Goal: Task Accomplishment & Management: Use online tool/utility

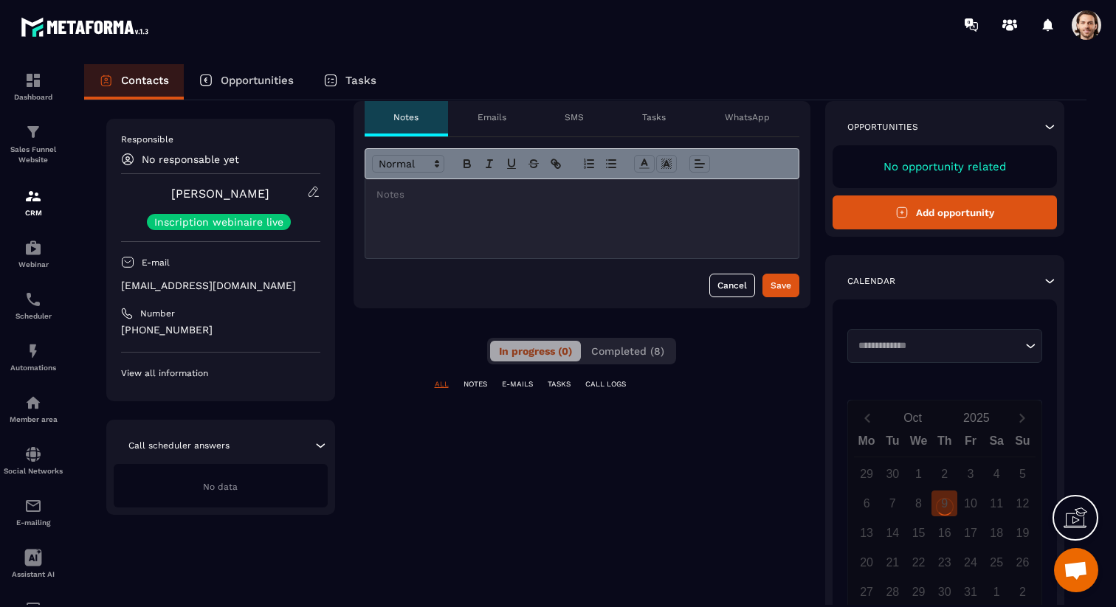
scroll to position [67, 0]
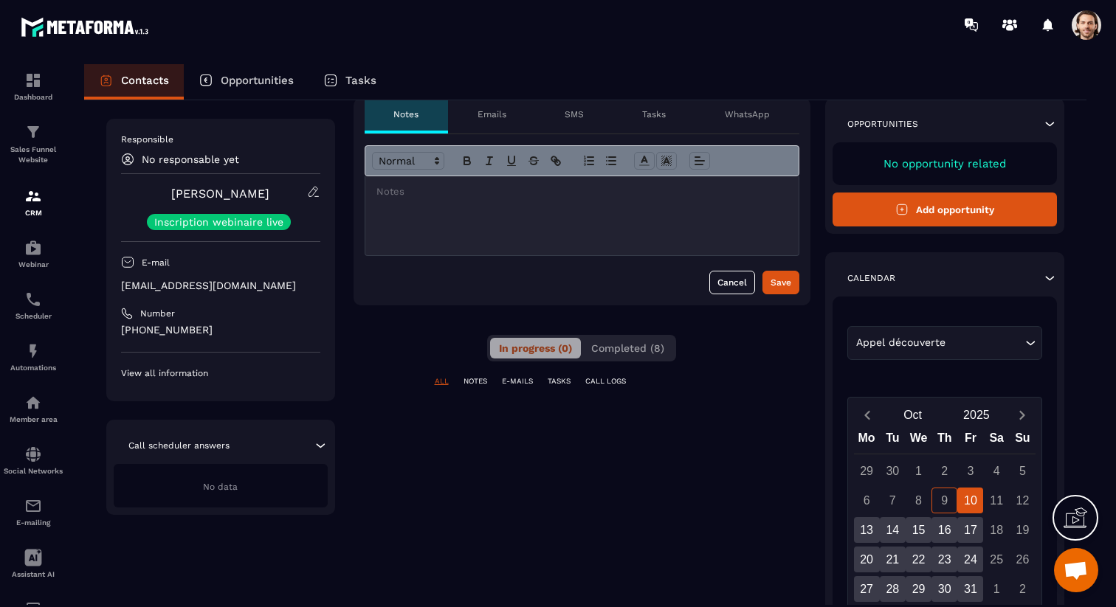
click at [992, 339] on input "Search for option" at bounding box center [985, 343] width 73 height 16
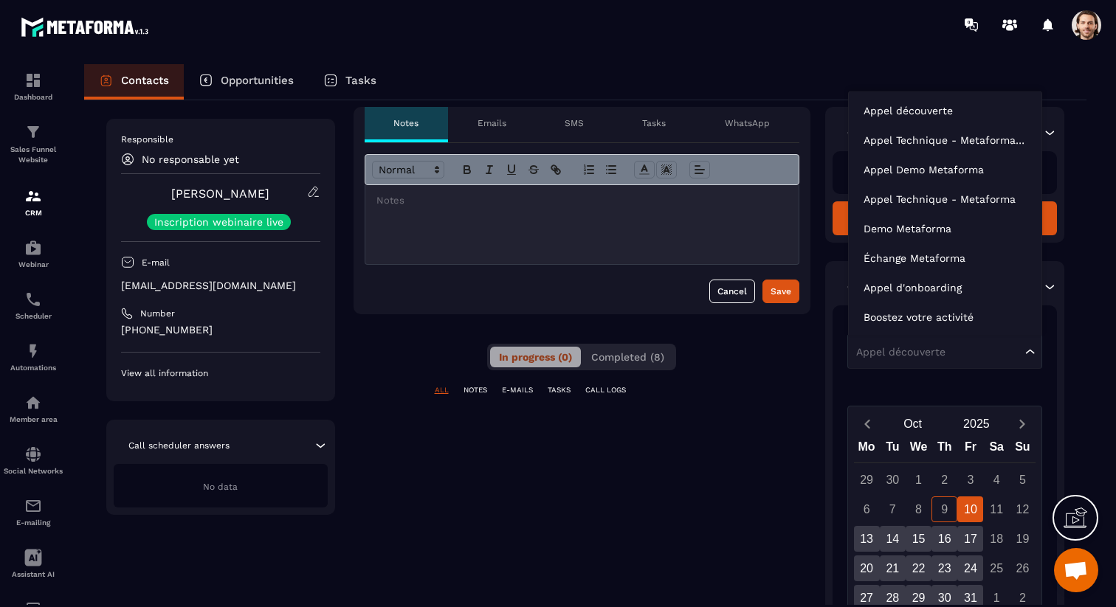
scroll to position [61, 0]
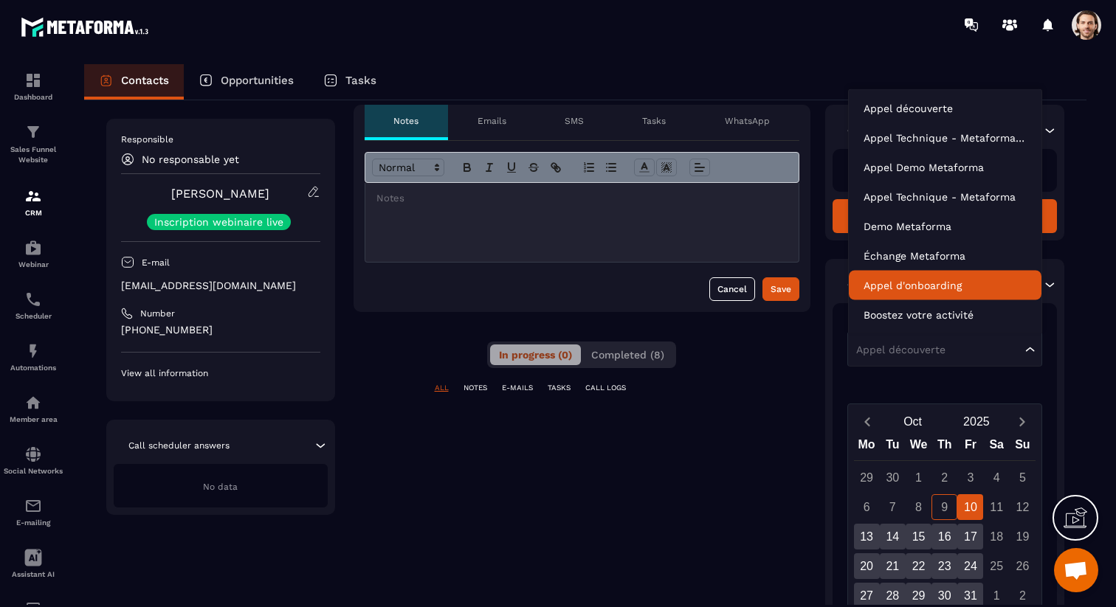
click at [984, 283] on p "Appel d'onboarding" at bounding box center [944, 285] width 163 height 15
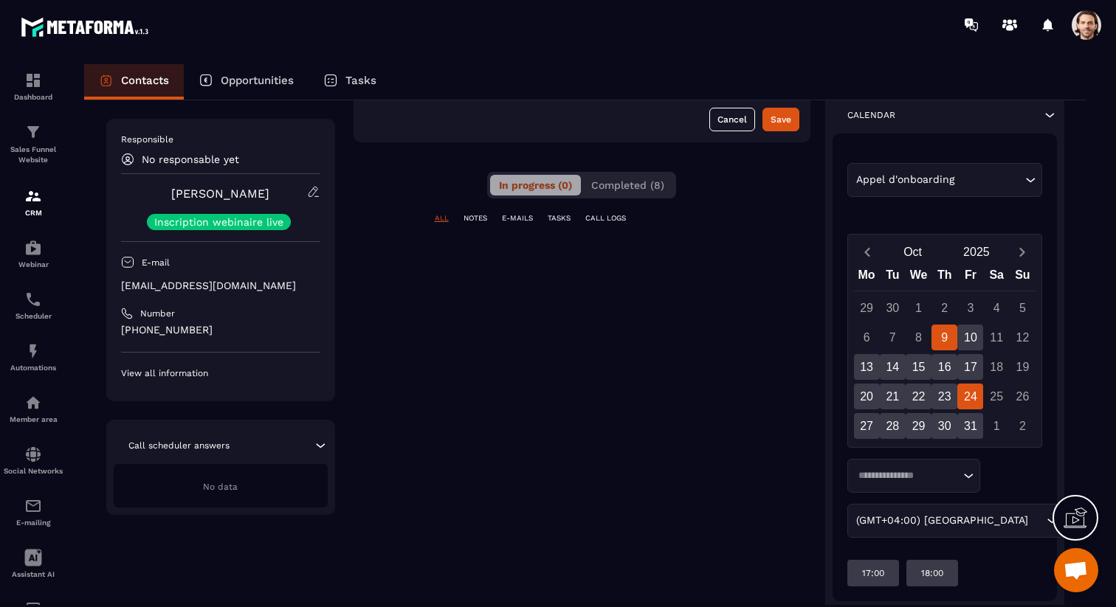
scroll to position [238, 0]
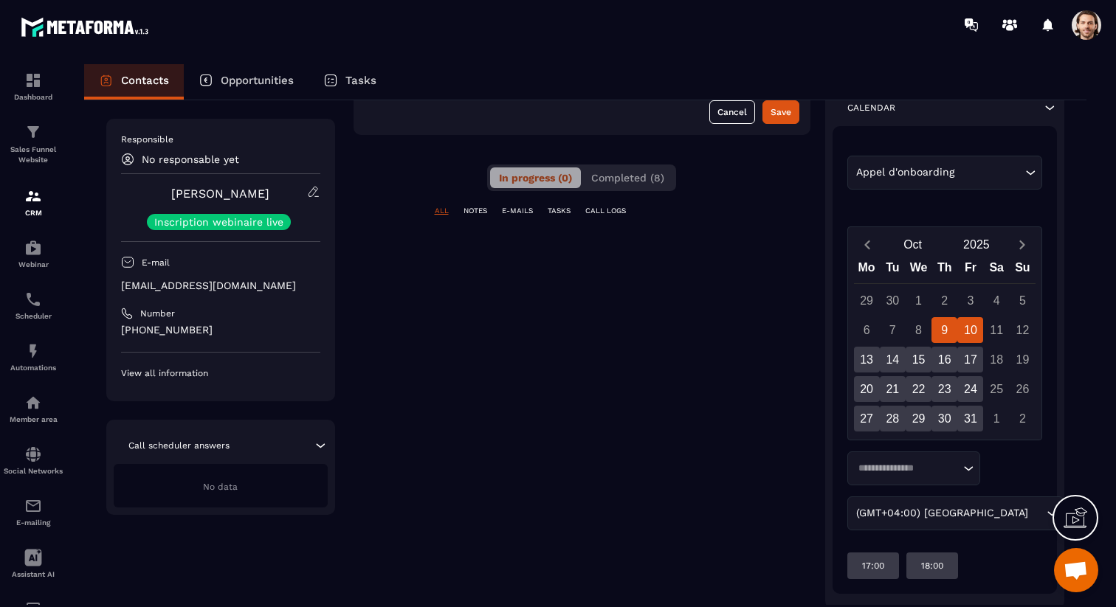
click at [963, 329] on div "10" at bounding box center [970, 330] width 26 height 26
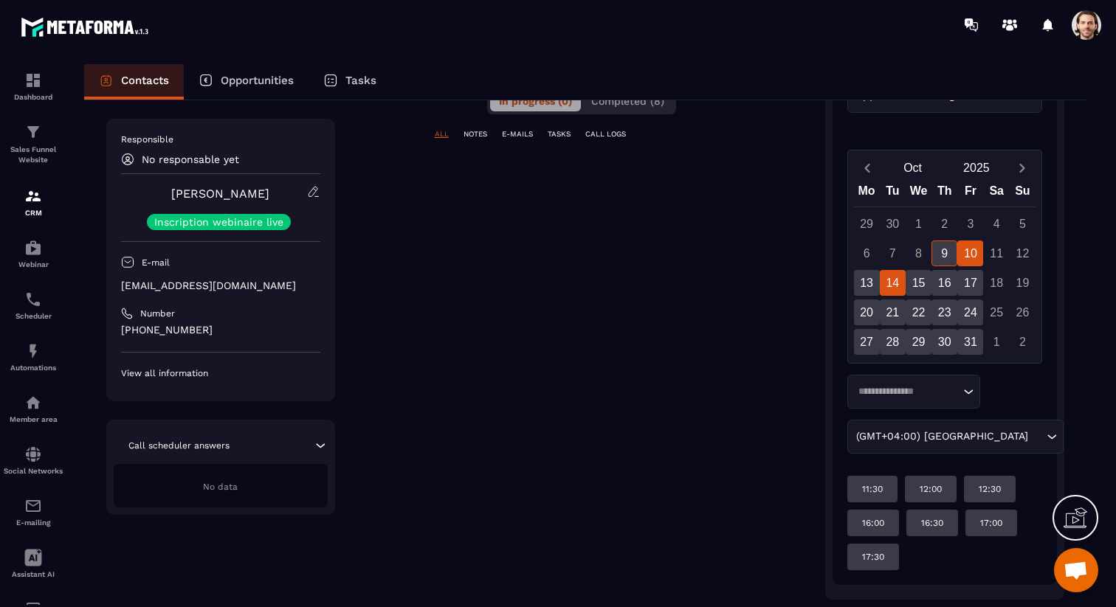
scroll to position [312, 0]
click at [863, 278] on div "13" at bounding box center [867, 285] width 26 height 26
click at [894, 283] on div "14" at bounding box center [893, 285] width 26 height 26
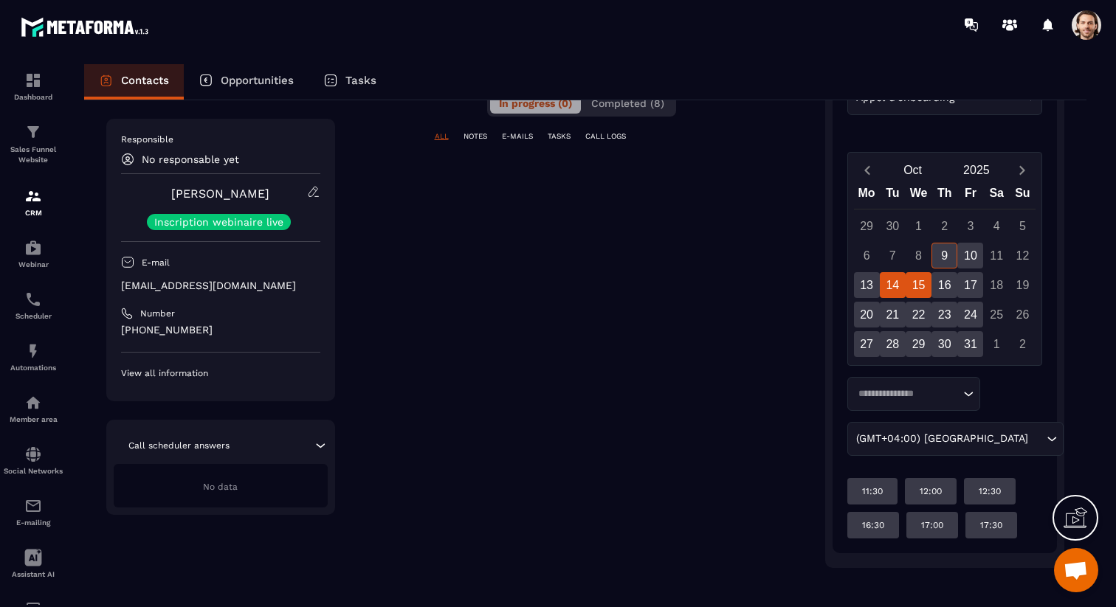
click at [918, 283] on div "15" at bounding box center [918, 285] width 26 height 26
drag, startPoint x: 953, startPoint y: 287, endPoint x: 963, endPoint y: 286, distance: 10.4
click at [953, 287] on div "16" at bounding box center [944, 285] width 26 height 26
click at [962, 286] on div "17" at bounding box center [970, 285] width 26 height 26
click at [866, 288] on div "13" at bounding box center [867, 285] width 26 height 26
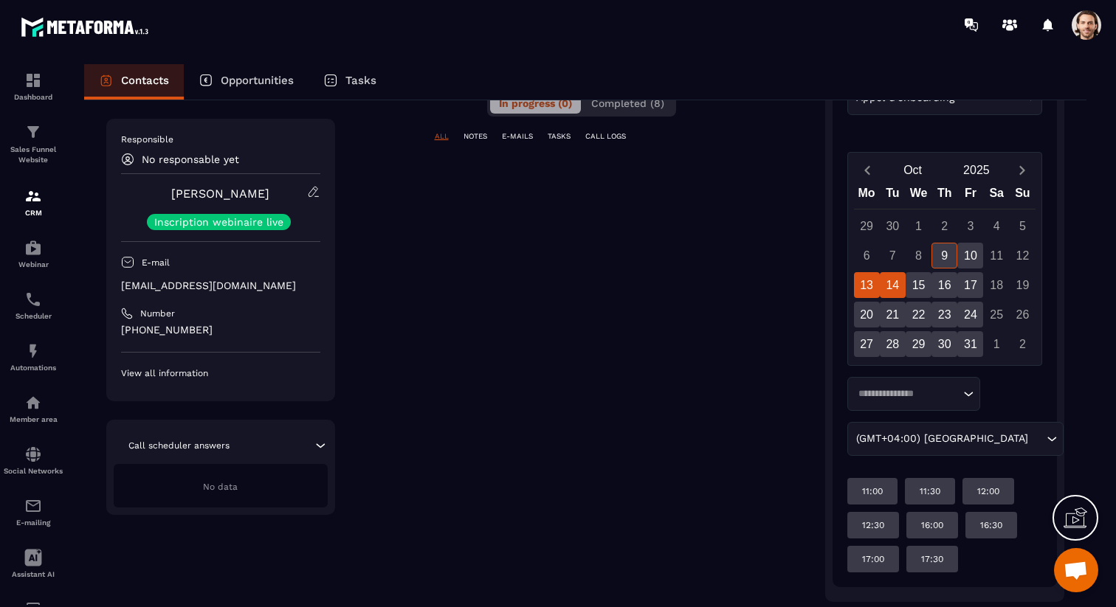
drag, startPoint x: 872, startPoint y: 305, endPoint x: 882, endPoint y: 295, distance: 14.1
click at [872, 305] on div "20" at bounding box center [867, 315] width 26 height 26
click at [892, 287] on div "14" at bounding box center [893, 285] width 26 height 26
click at [917, 286] on div "15" at bounding box center [918, 285] width 26 height 26
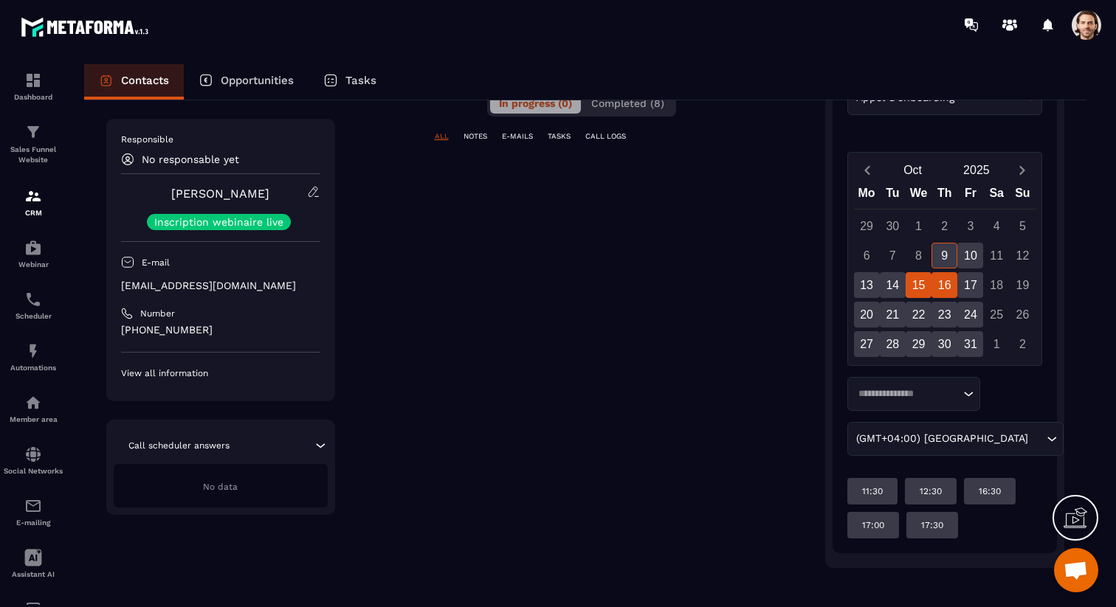
click at [946, 287] on div "16" at bounding box center [944, 285] width 26 height 26
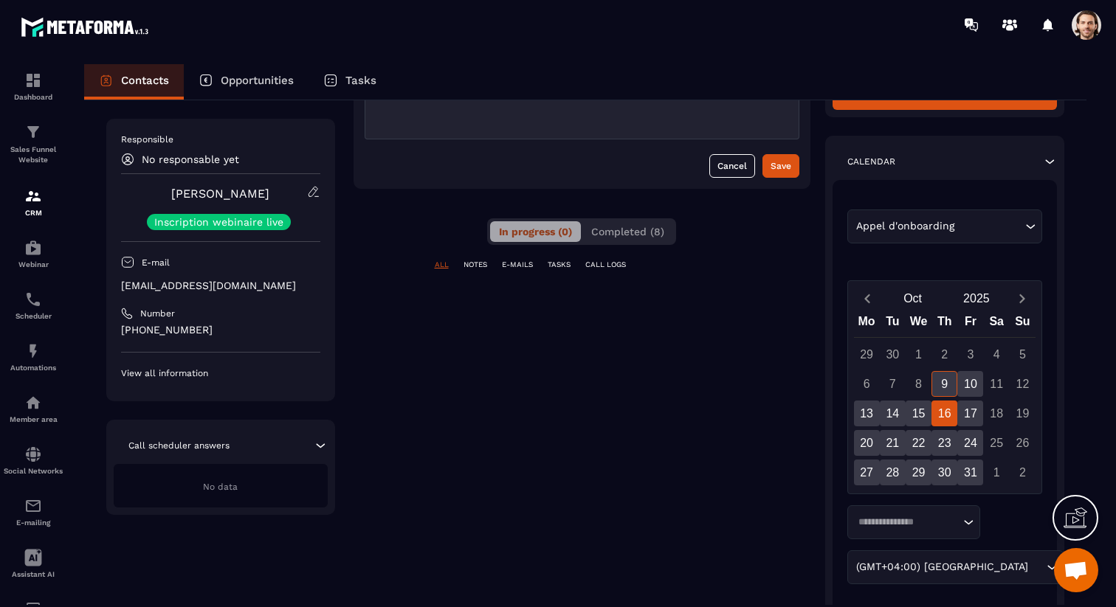
scroll to position [0, 0]
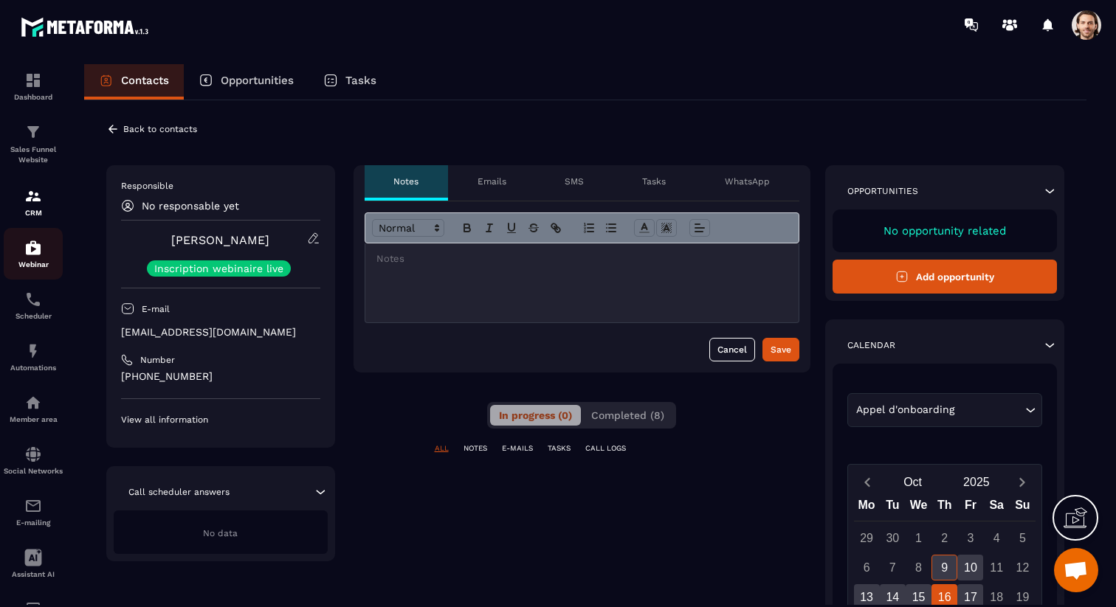
click at [44, 250] on div "Webinar" at bounding box center [33, 254] width 59 height 30
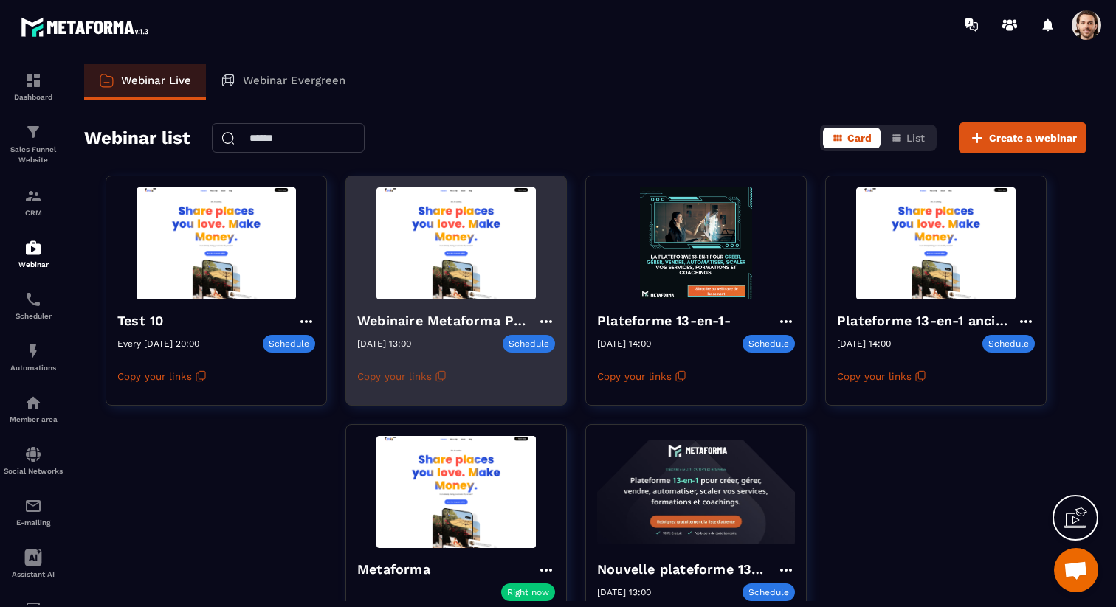
click at [427, 374] on button "Copy your links" at bounding box center [401, 377] width 89 height 24
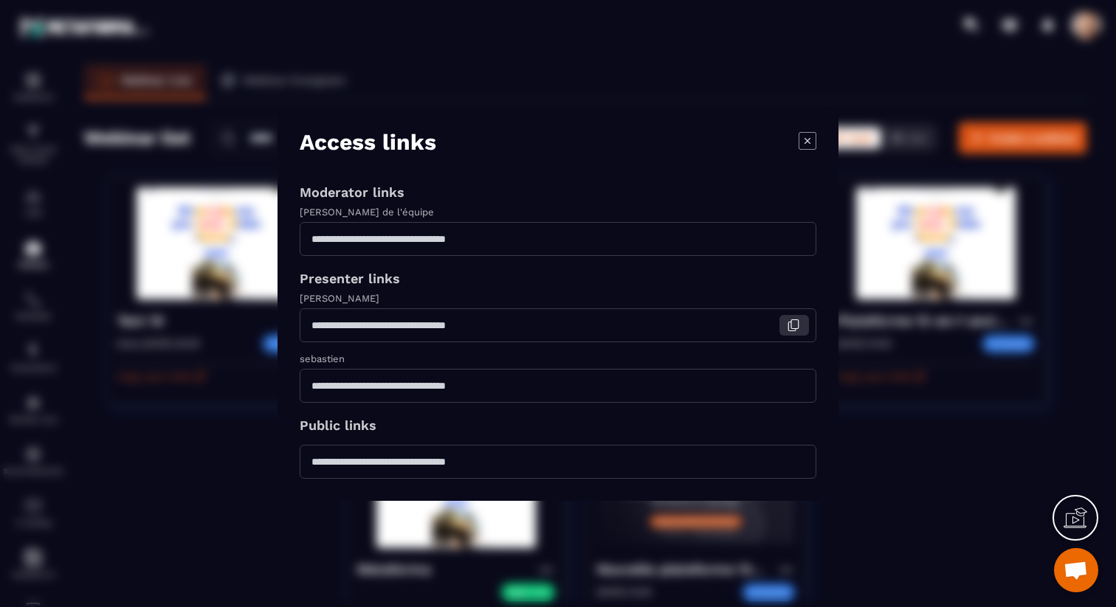
click at [786, 331] on button "Modal window" at bounding box center [794, 325] width 30 height 21
click at [787, 462] on icon "Modal window" at bounding box center [793, 461] width 13 height 13
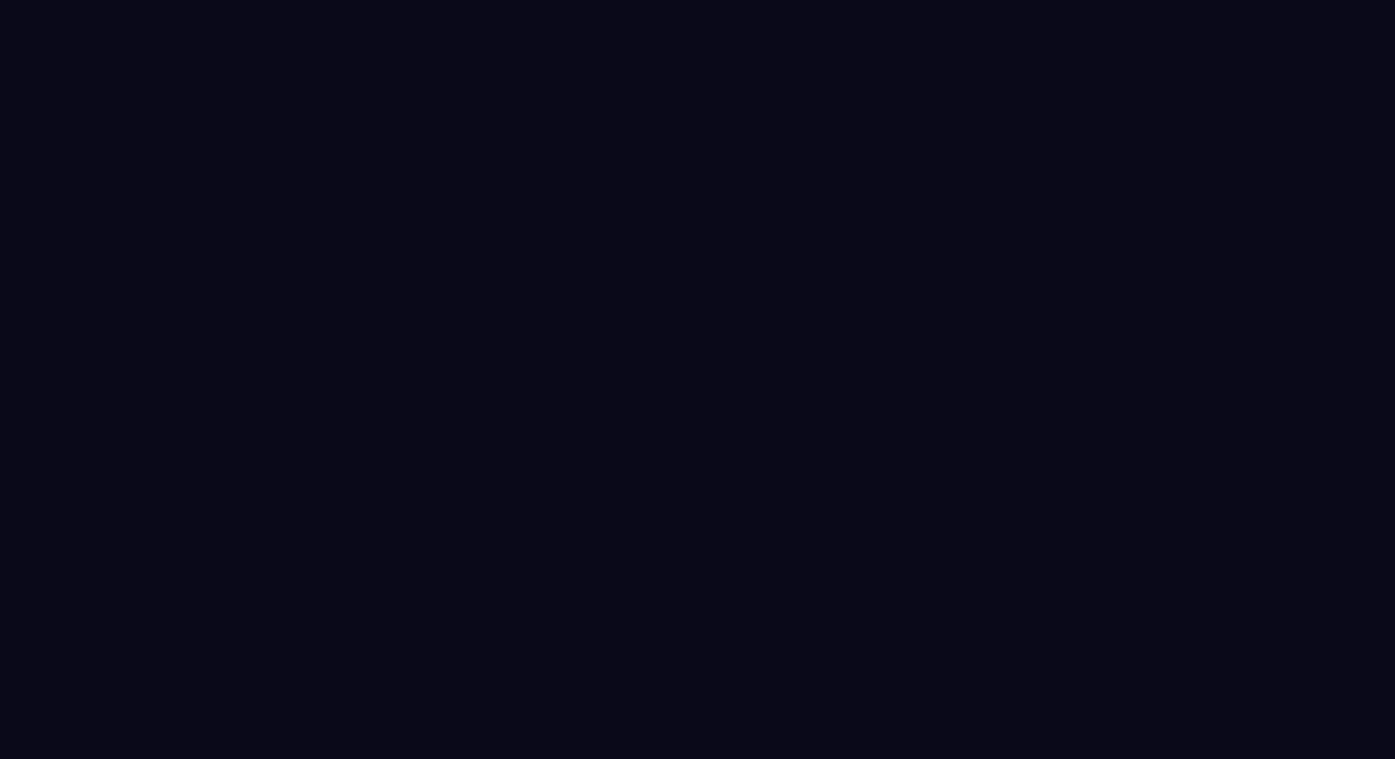
select select "*****"
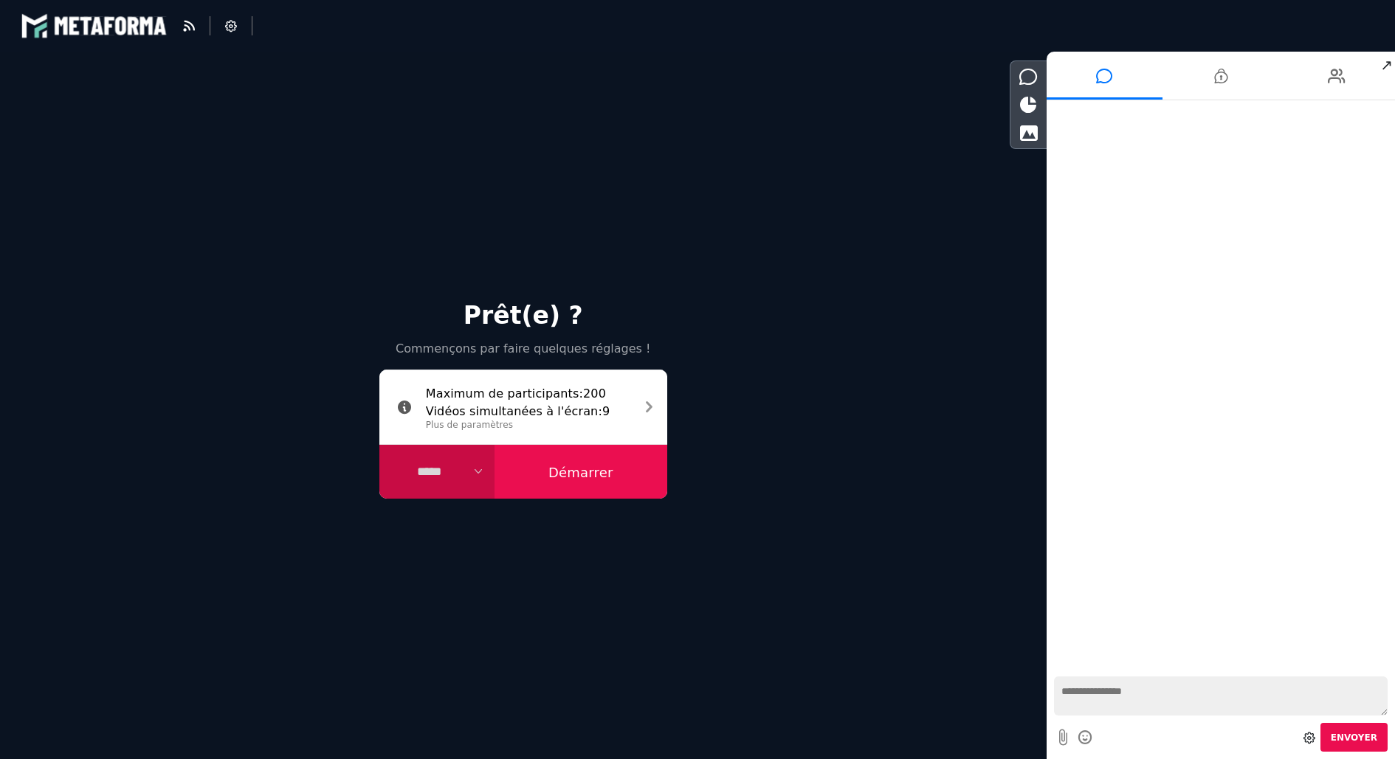
select select "****"
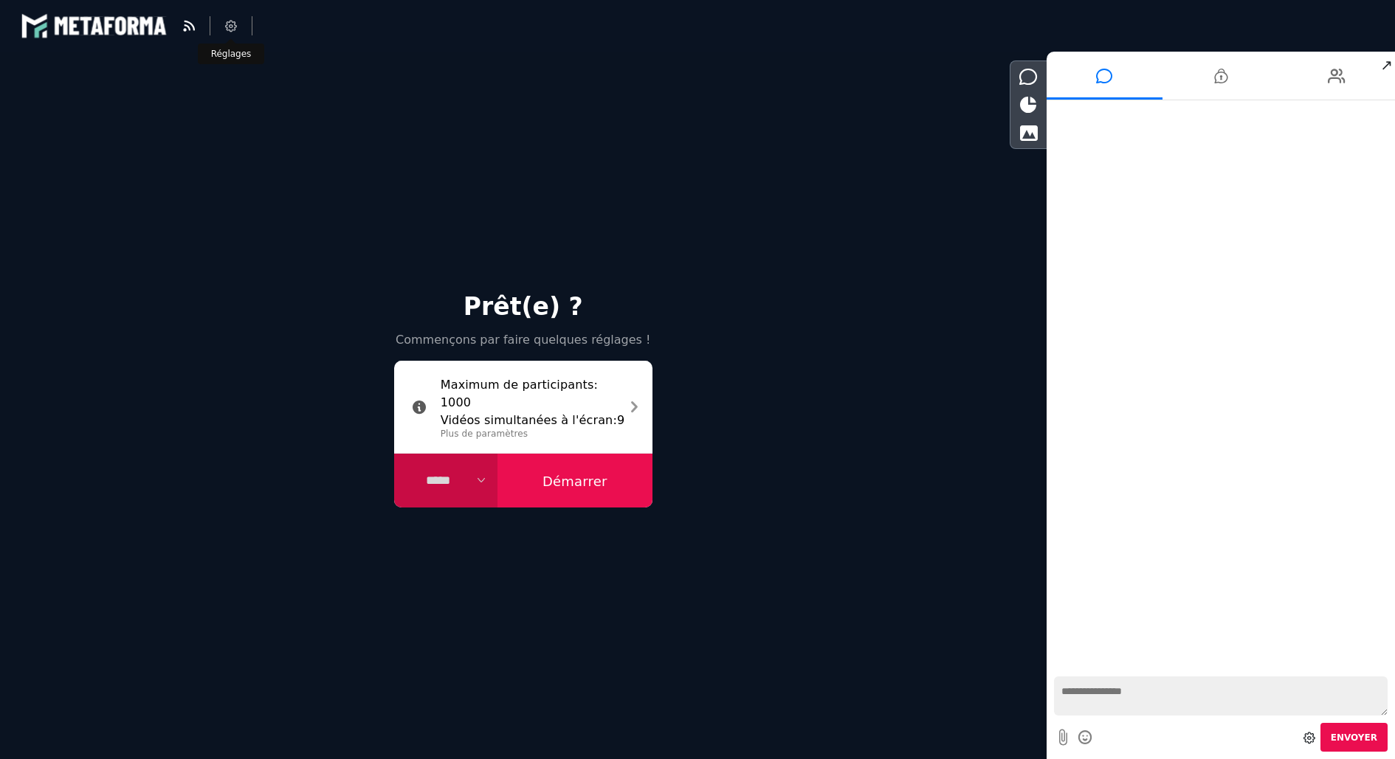
click at [234, 20] on icon at bounding box center [231, 26] width 12 height 12
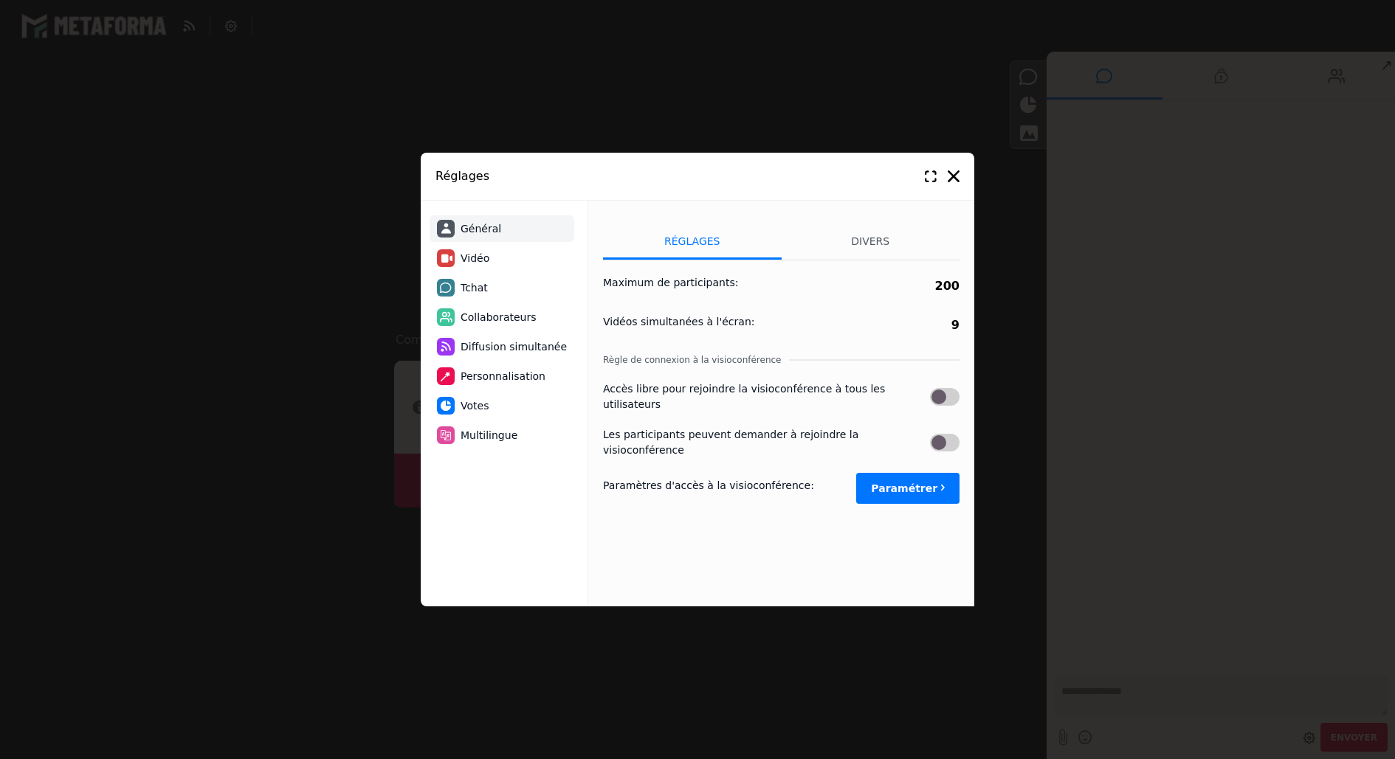
click at [503, 291] on li "Tchat" at bounding box center [501, 288] width 145 height 27
select select "**********"
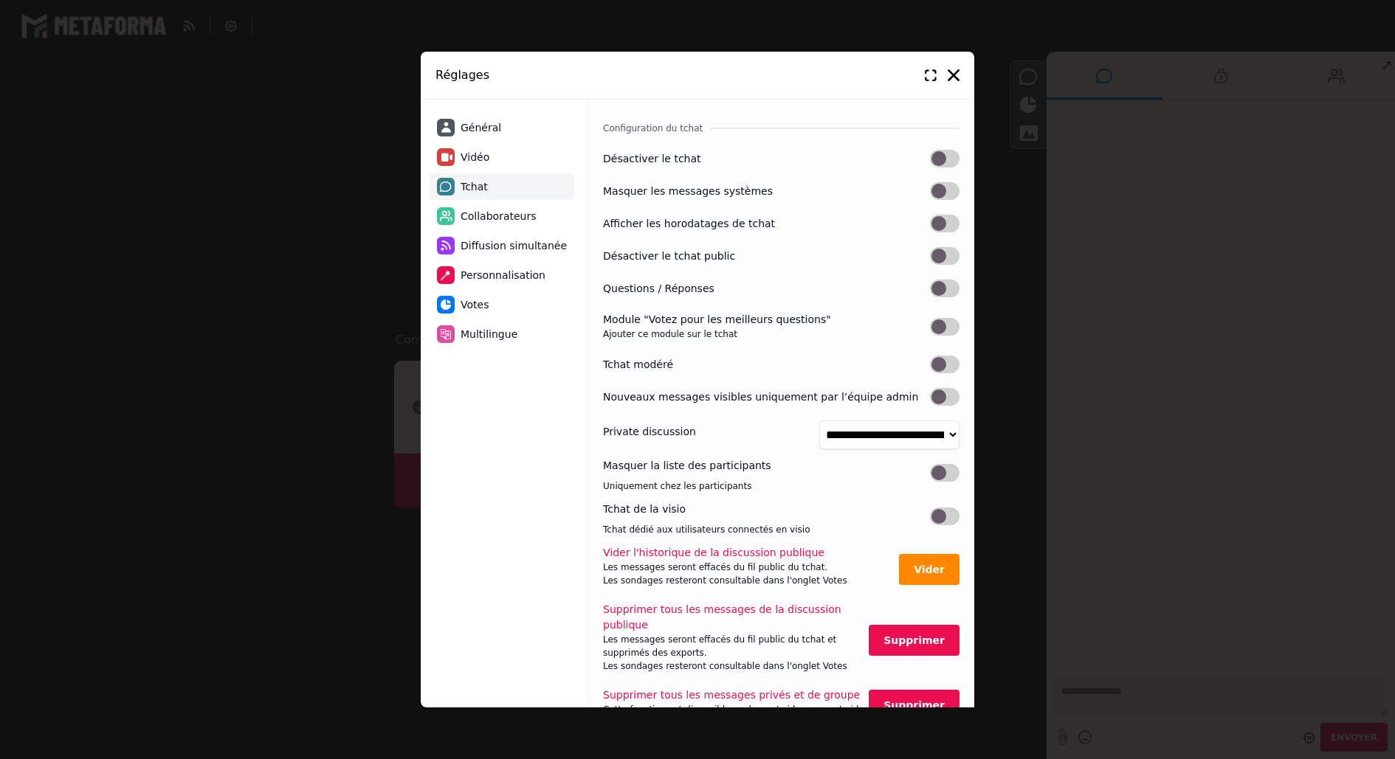
click at [944, 367] on label at bounding box center [945, 365] width 30 height 18
click at [951, 69] on icon at bounding box center [954, 75] width 12 height 12
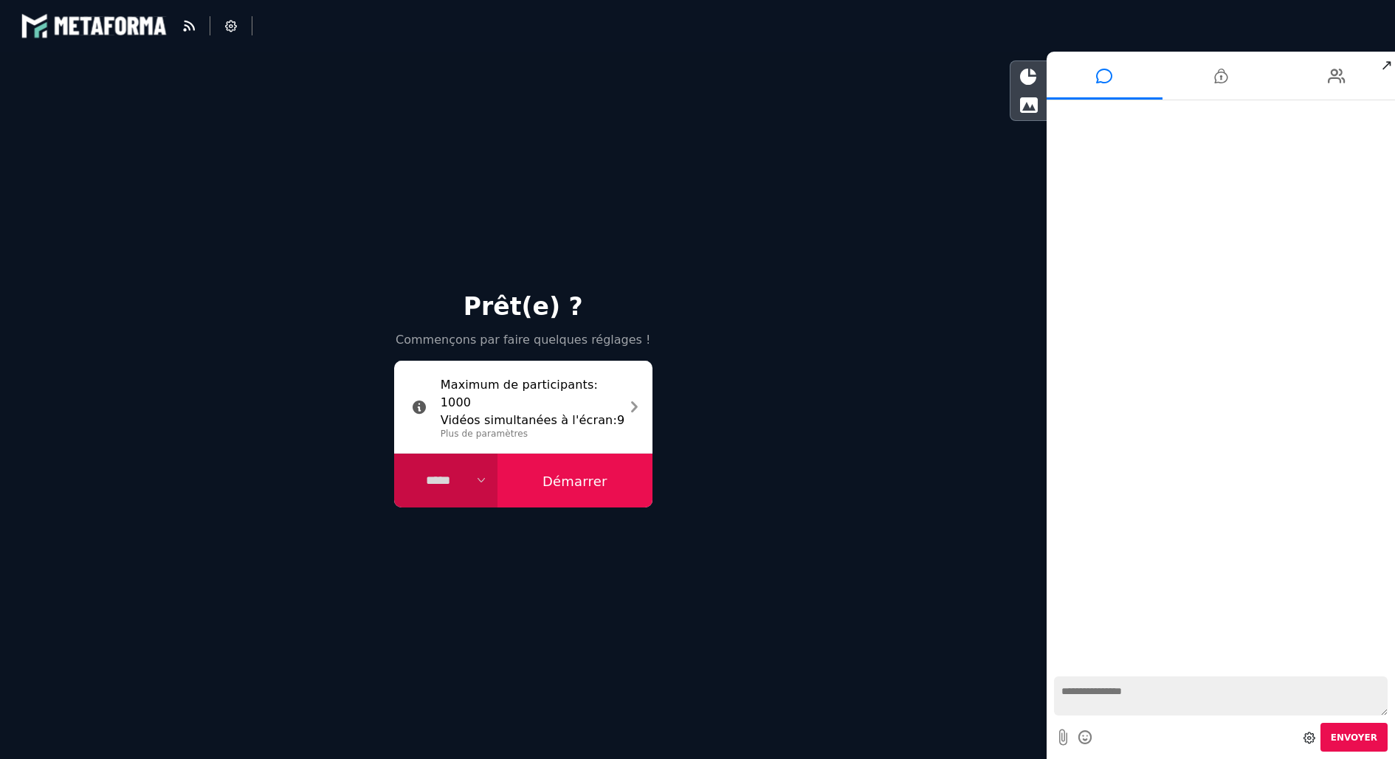
click at [541, 474] on button "Démarrer" at bounding box center [574, 481] width 155 height 55
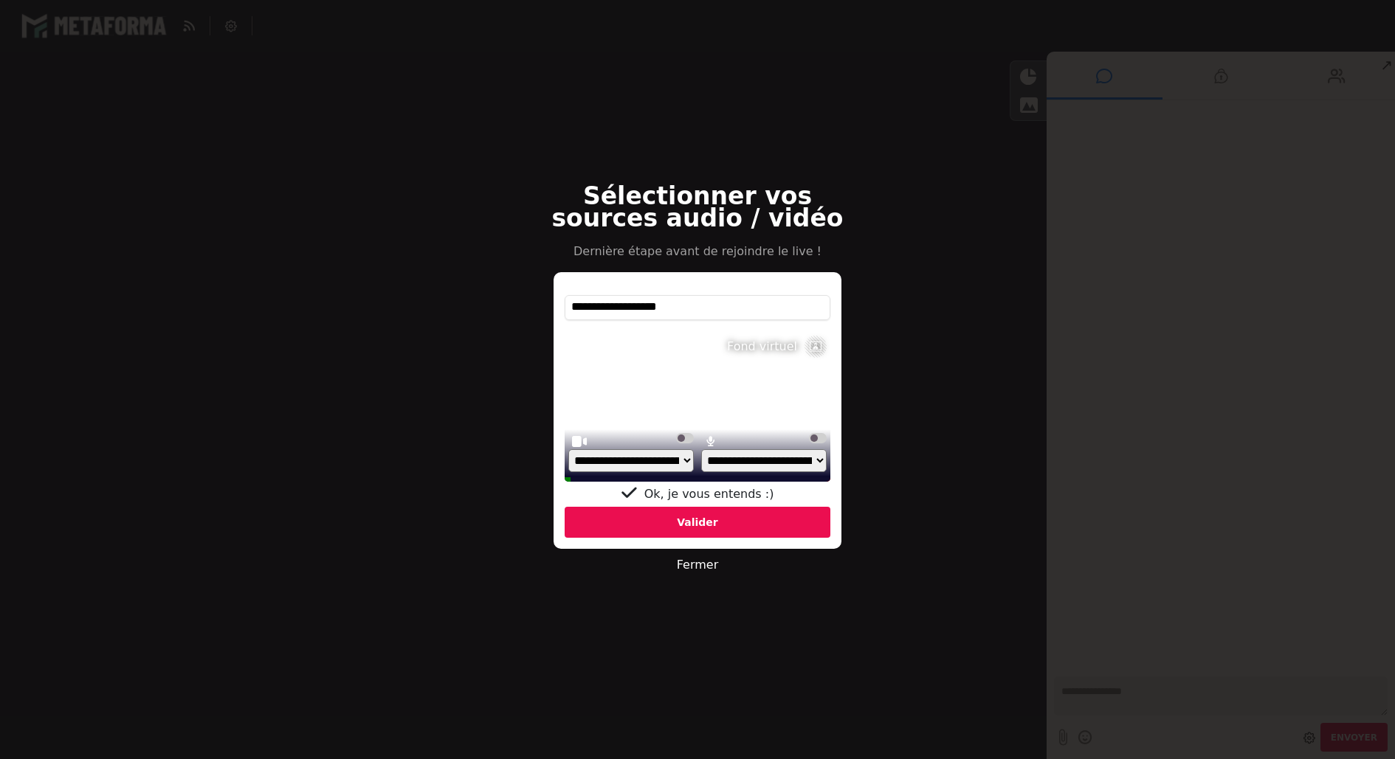
click at [661, 460] on select "**********" at bounding box center [630, 460] width 125 height 23
select select "**********"
click at [568, 466] on select "**********" at bounding box center [630, 460] width 125 height 23
click at [737, 522] on div "Valider" at bounding box center [698, 522] width 266 height 31
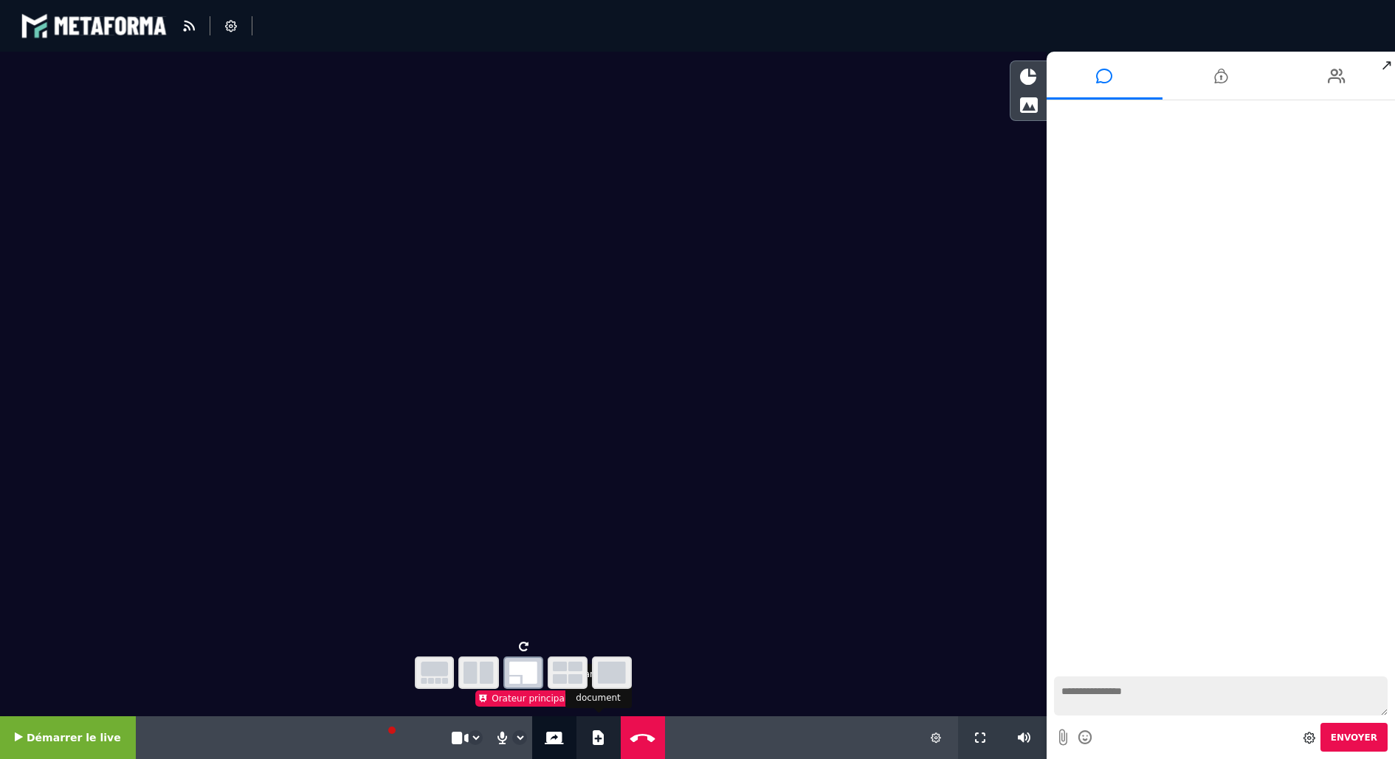
click at [594, 745] on button "Ajouter un document" at bounding box center [598, 738] width 17 height 43
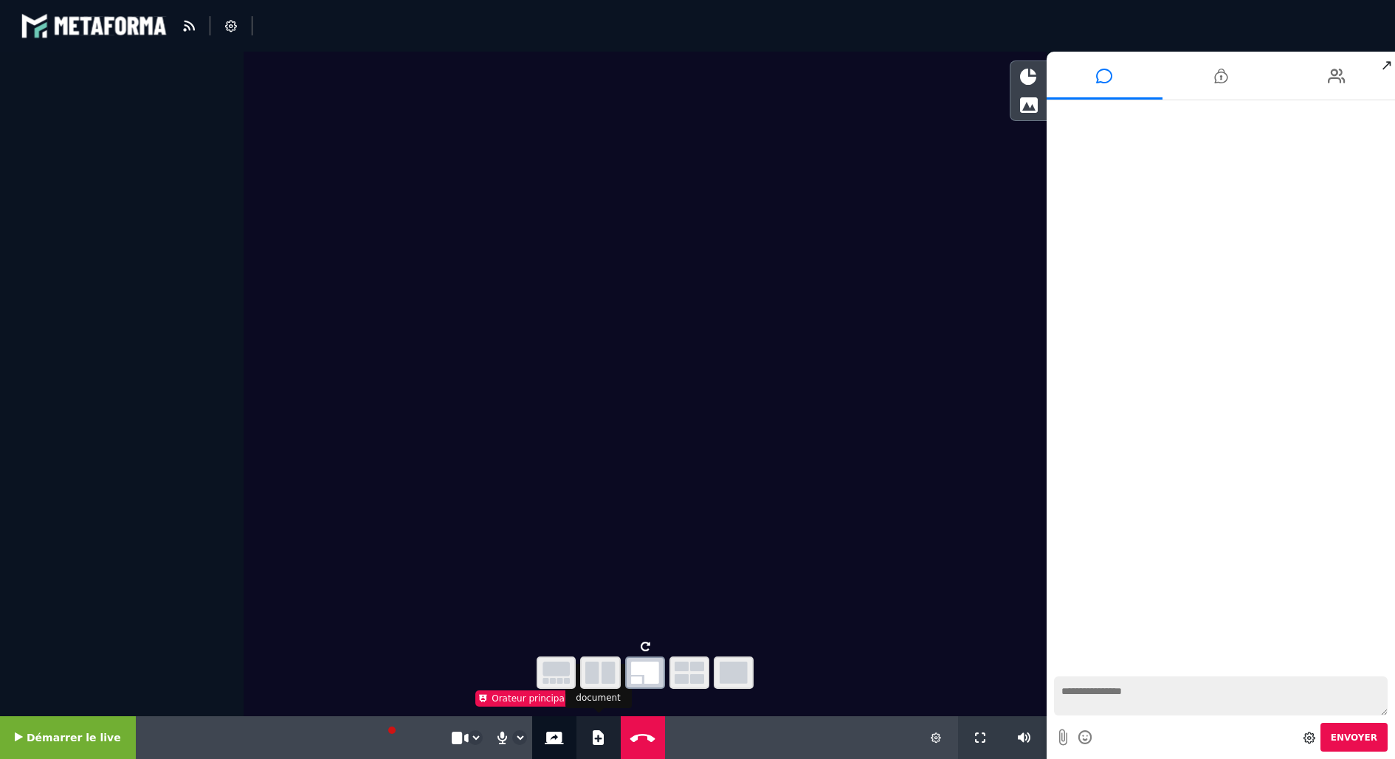
select select "****"
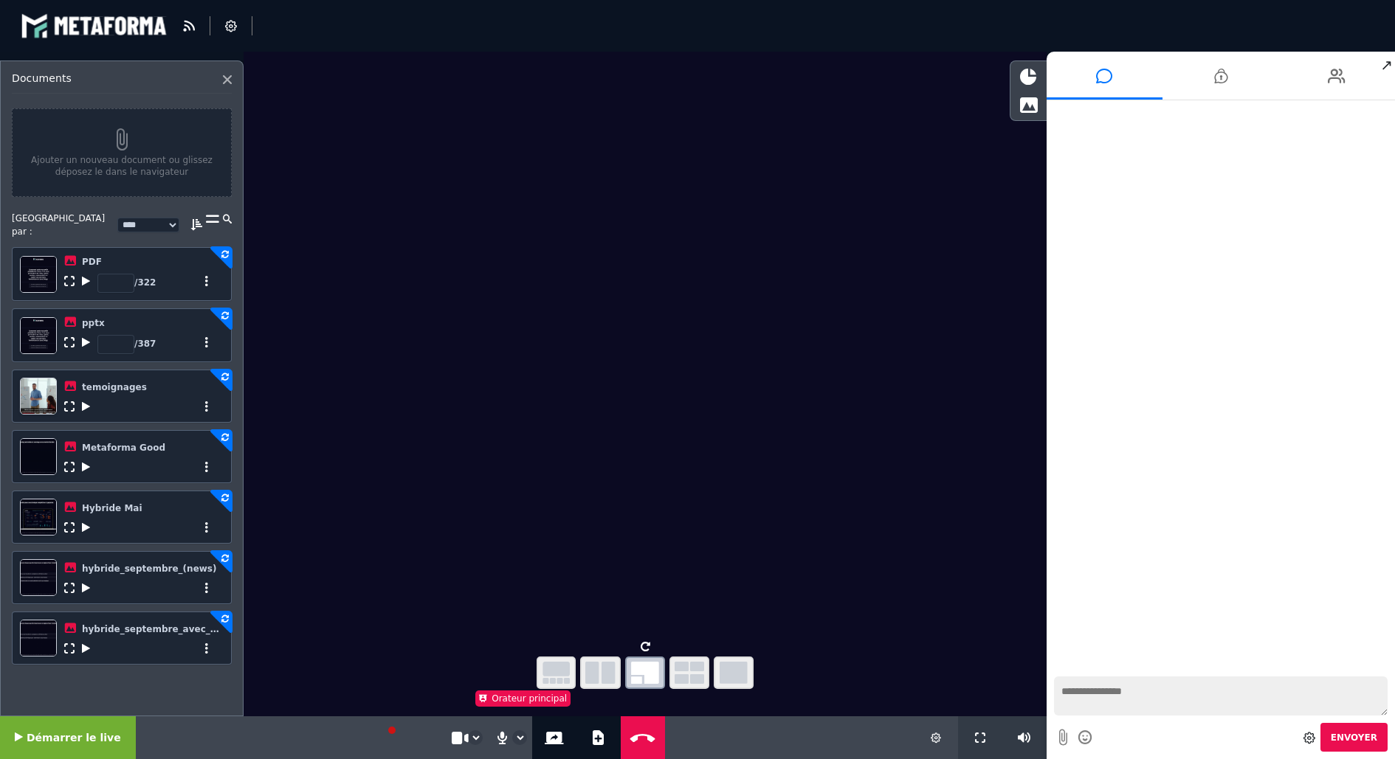
click at [57, 737] on span "Démarrer le live" at bounding box center [74, 738] width 94 height 12
click at [1336, 80] on icon at bounding box center [1337, 76] width 18 height 37
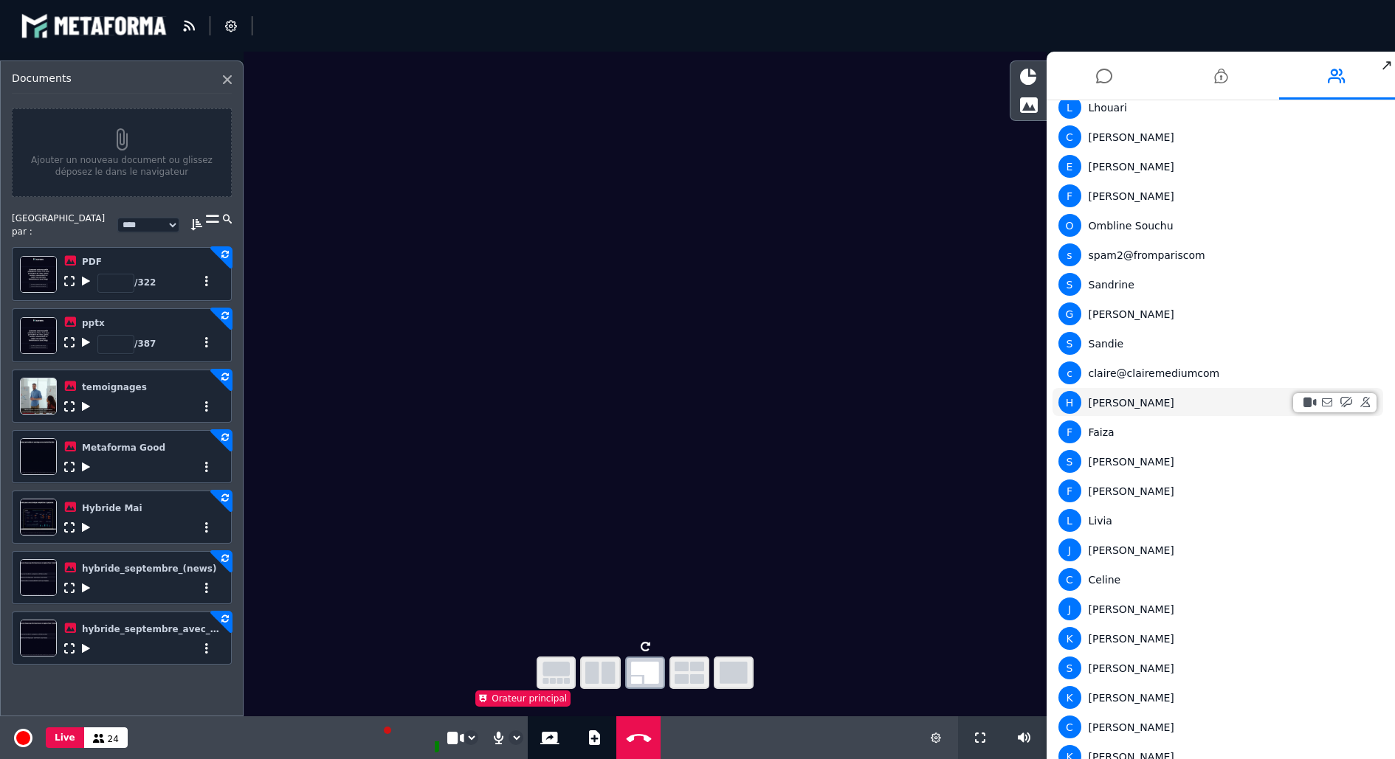
scroll to position [165, 0]
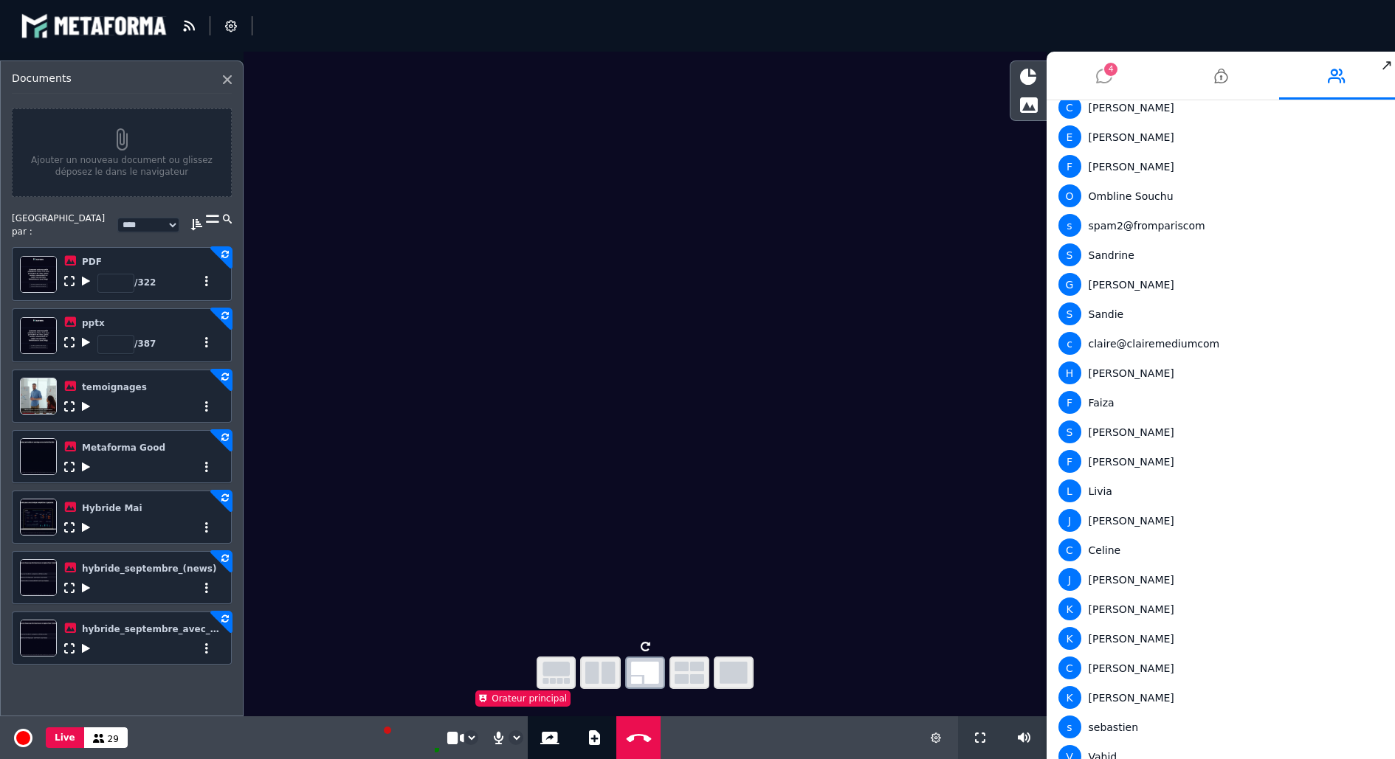
click at [1122, 79] on li "4" at bounding box center [1104, 76] width 117 height 48
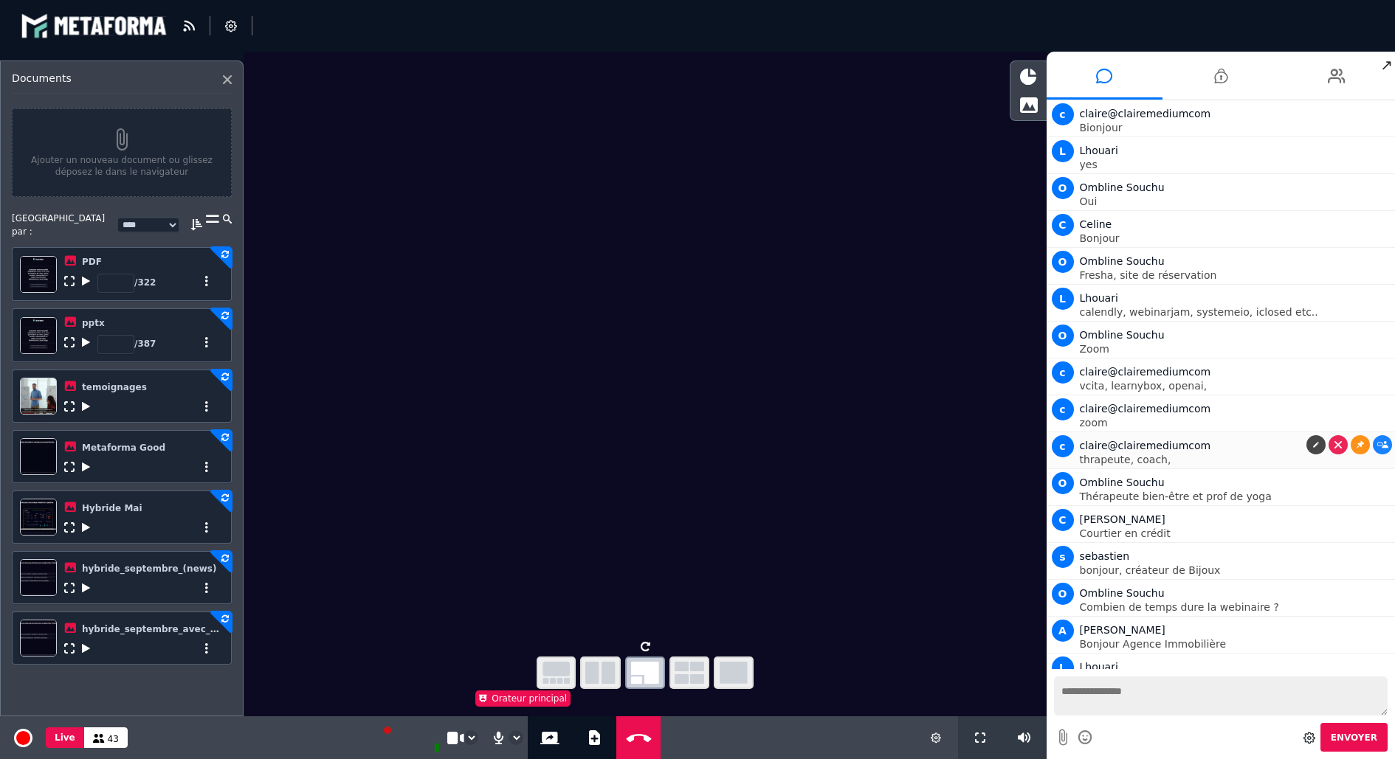
scroll to position [63, 0]
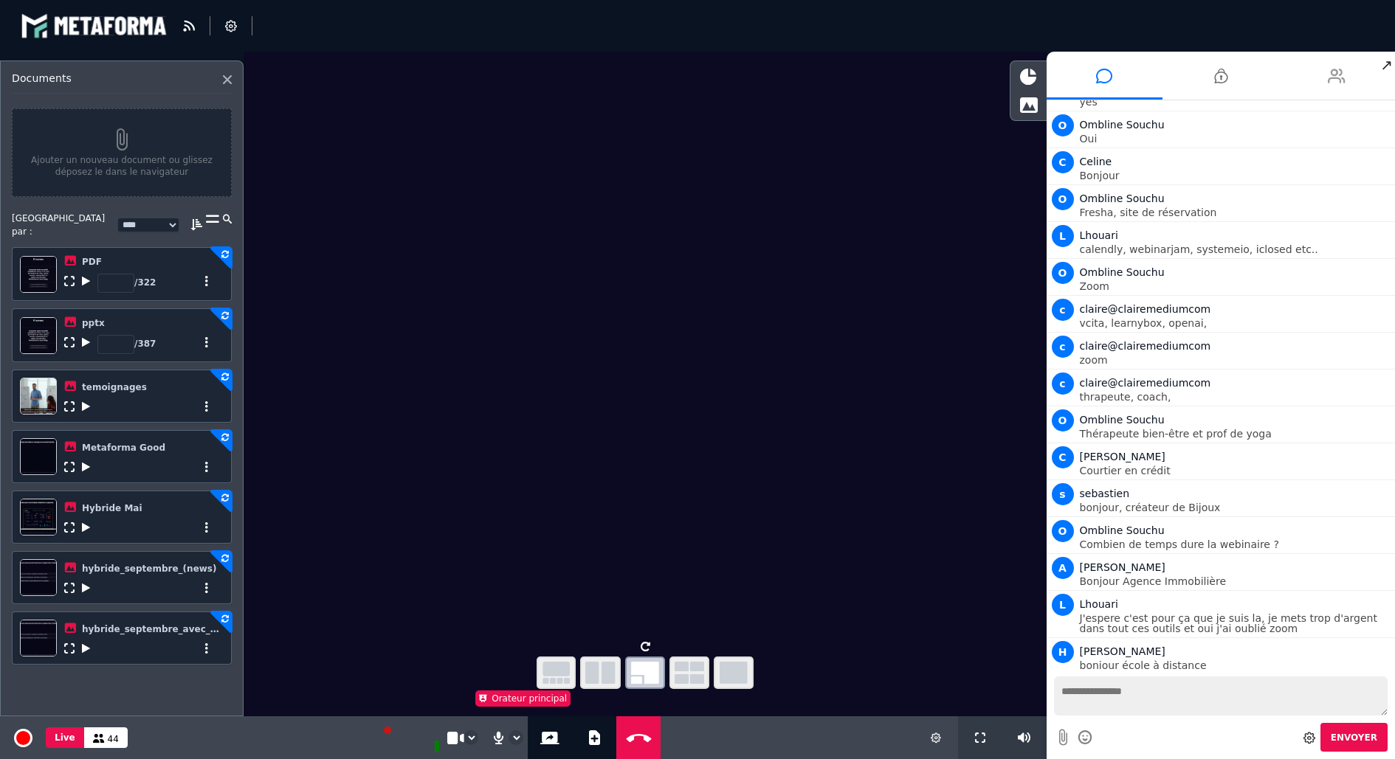
click at [1342, 80] on icon at bounding box center [1337, 76] width 18 height 37
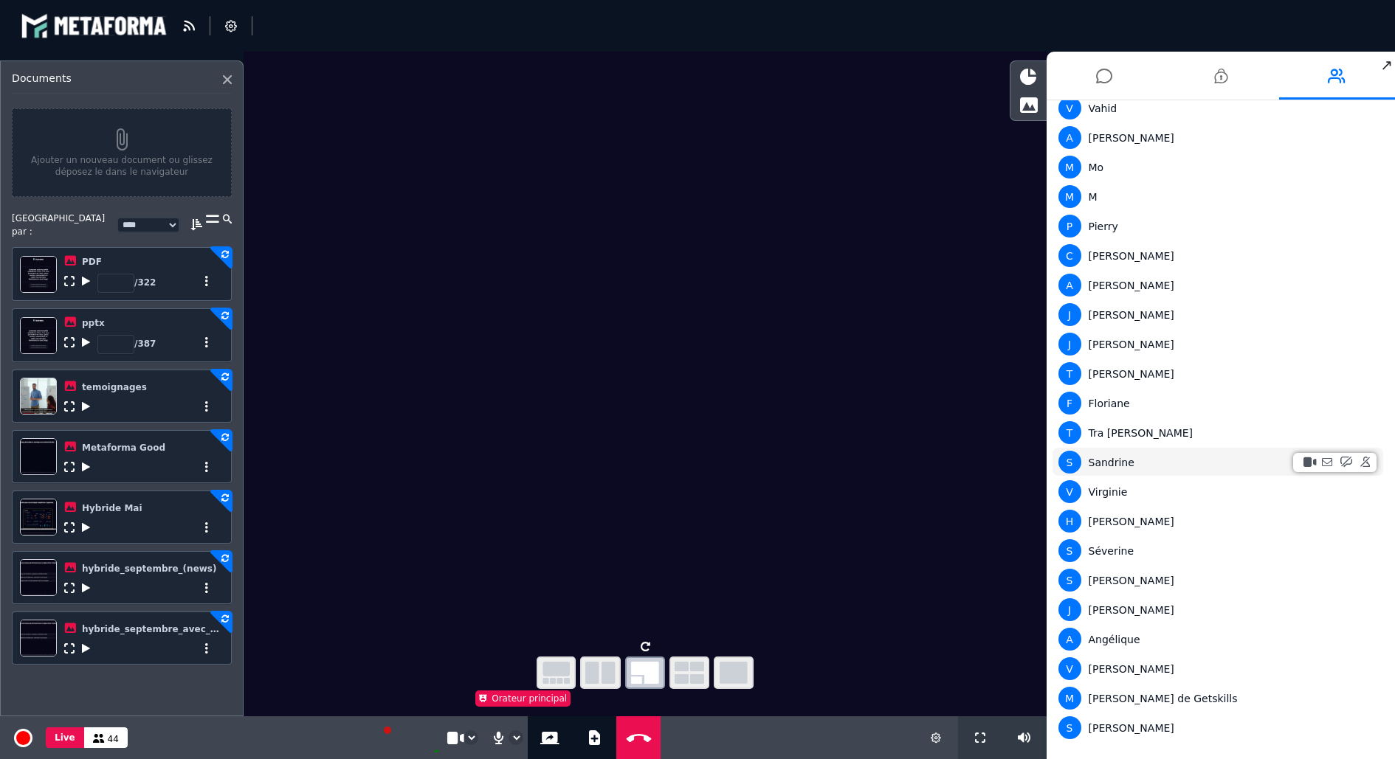
scroll to position [696, 0]
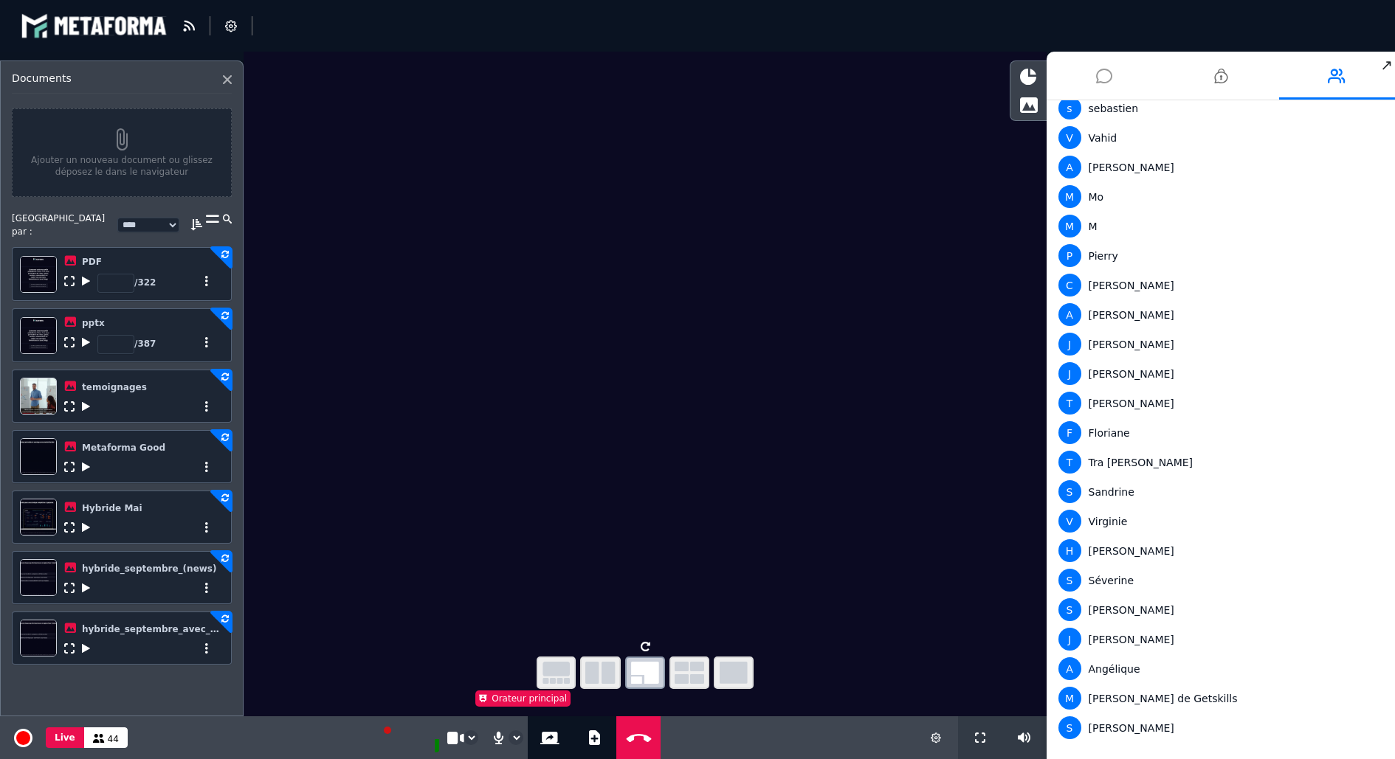
click at [1089, 79] on li at bounding box center [1104, 76] width 117 height 48
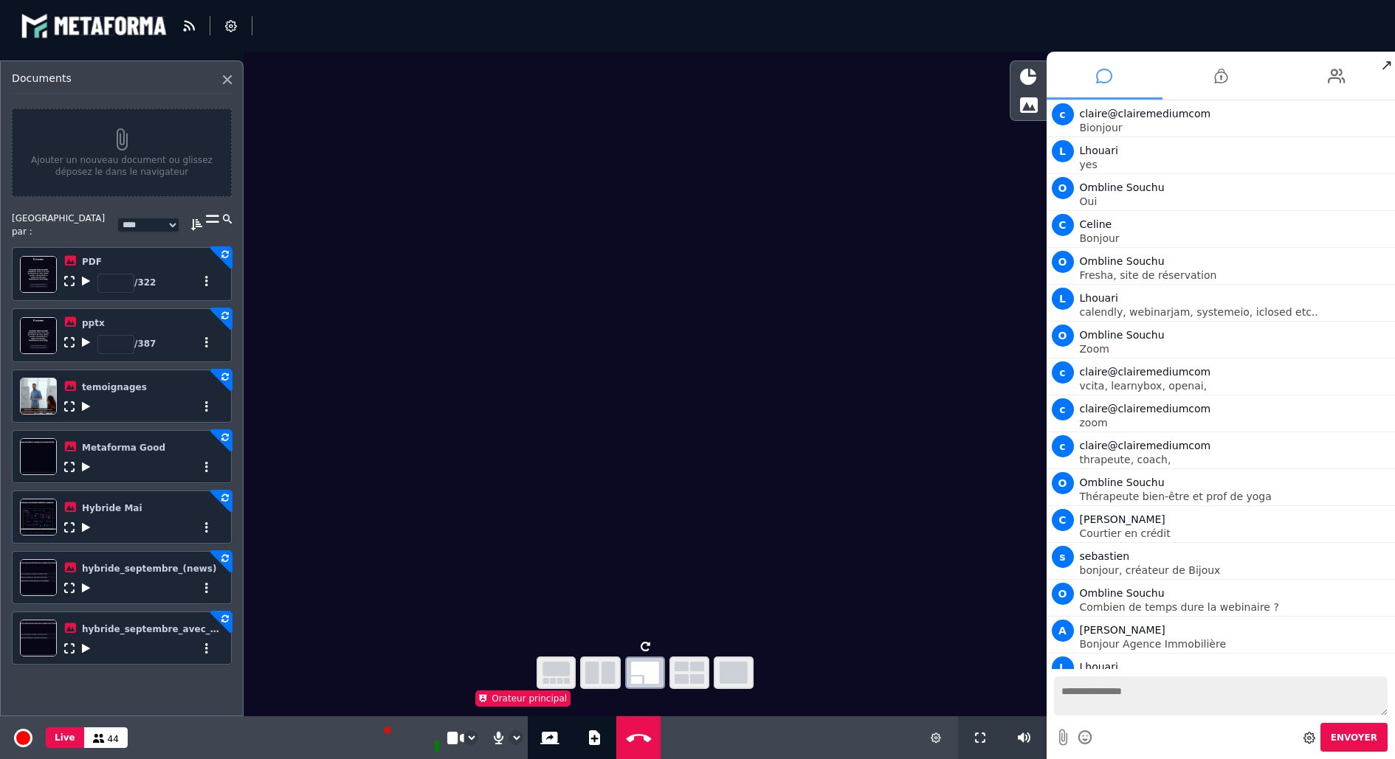
scroll to position [63, 0]
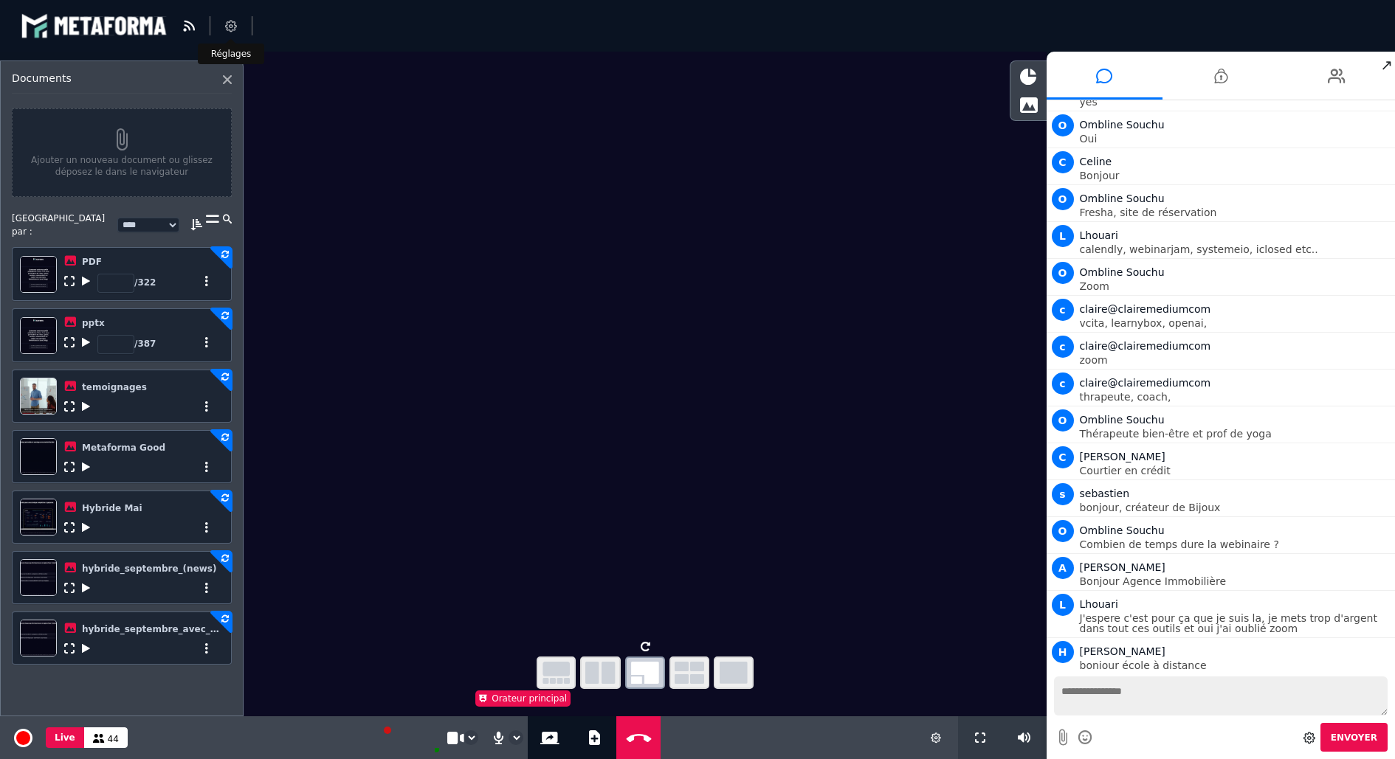
click at [233, 28] on icon at bounding box center [231, 26] width 12 height 12
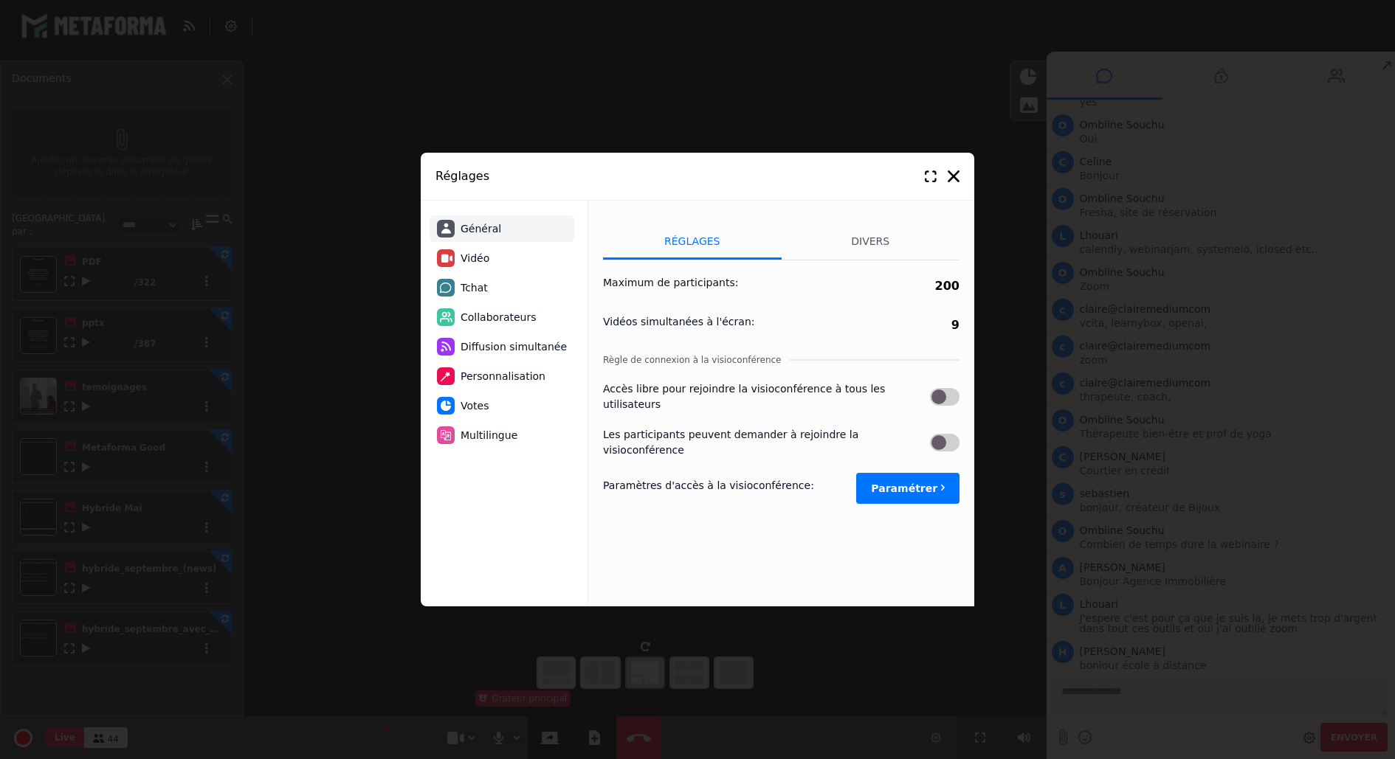
click at [491, 284] on li "Tchat" at bounding box center [501, 288] width 145 height 27
select select "**********"
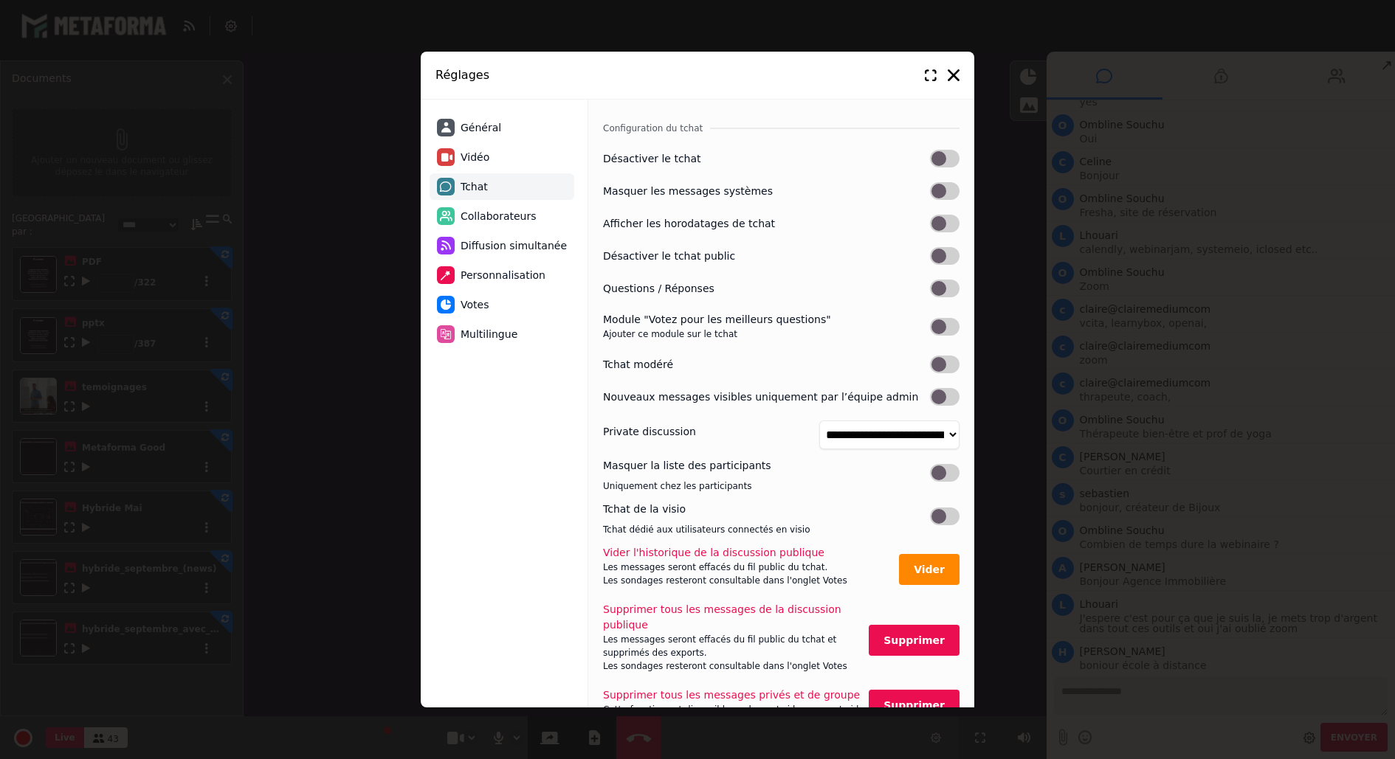
click at [932, 362] on label at bounding box center [945, 365] width 30 height 18
click at [954, 79] on icon at bounding box center [954, 75] width 12 height 12
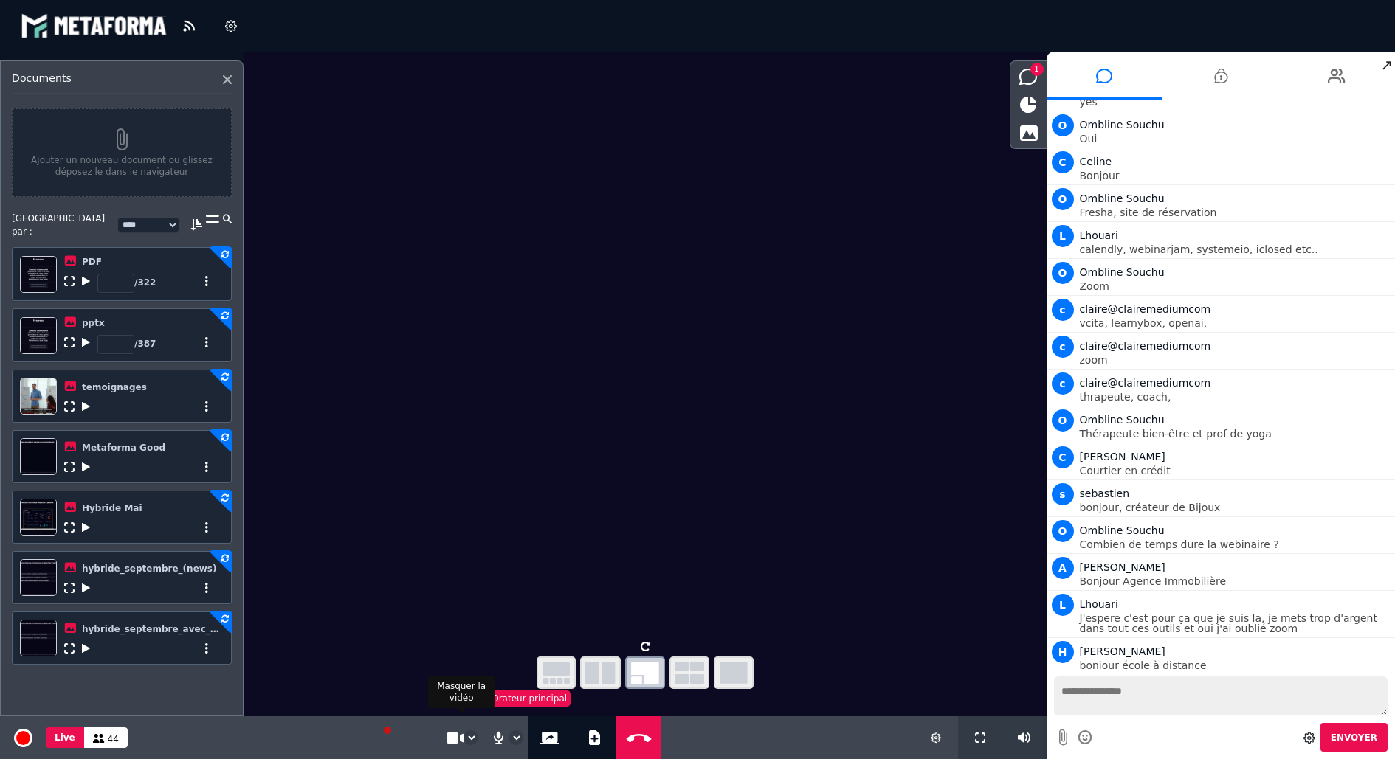
drag, startPoint x: 459, startPoint y: 737, endPoint x: 446, endPoint y: 735, distance: 12.7
click at [459, 736] on button "Cam on" at bounding box center [453, 738] width 19 height 43
click at [84, 643] on icon at bounding box center [86, 648] width 8 height 10
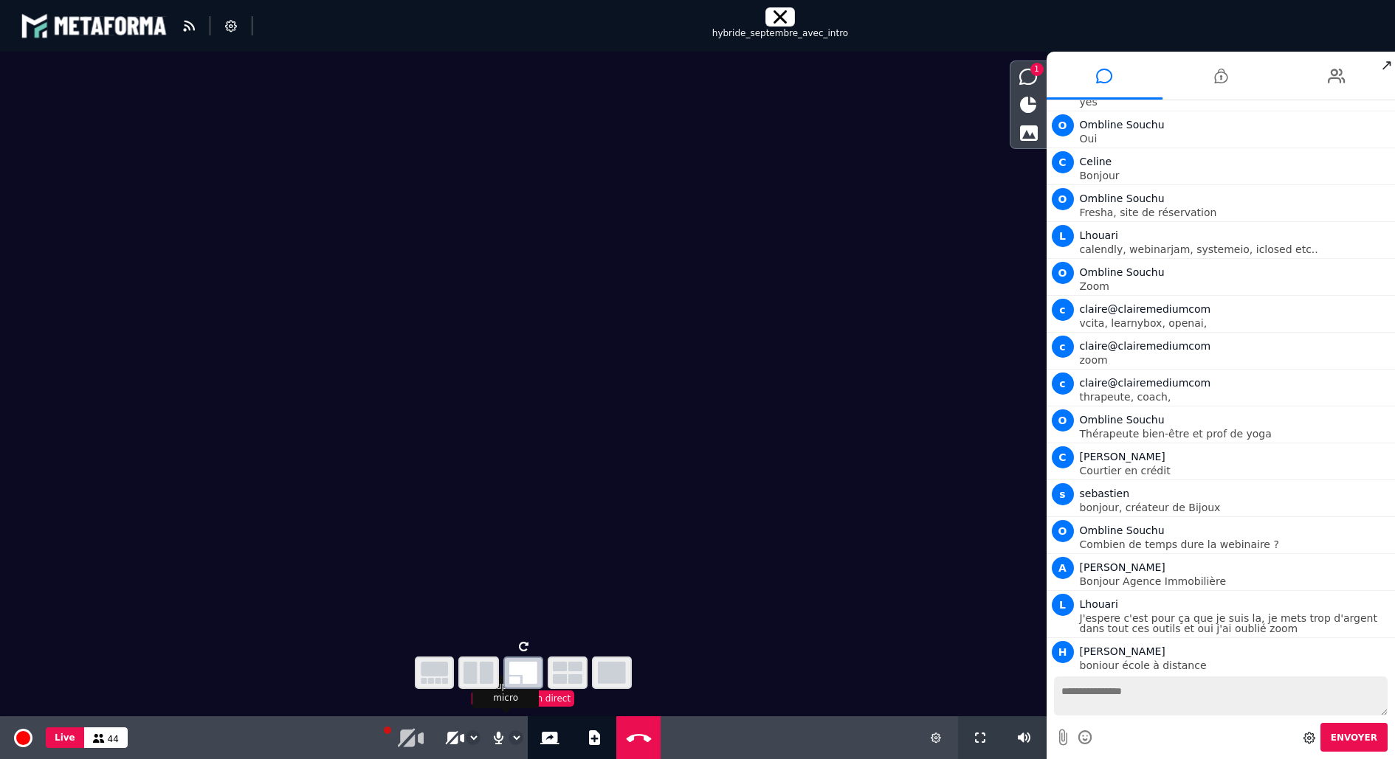
click at [495, 736] on icon at bounding box center [498, 738] width 14 height 15
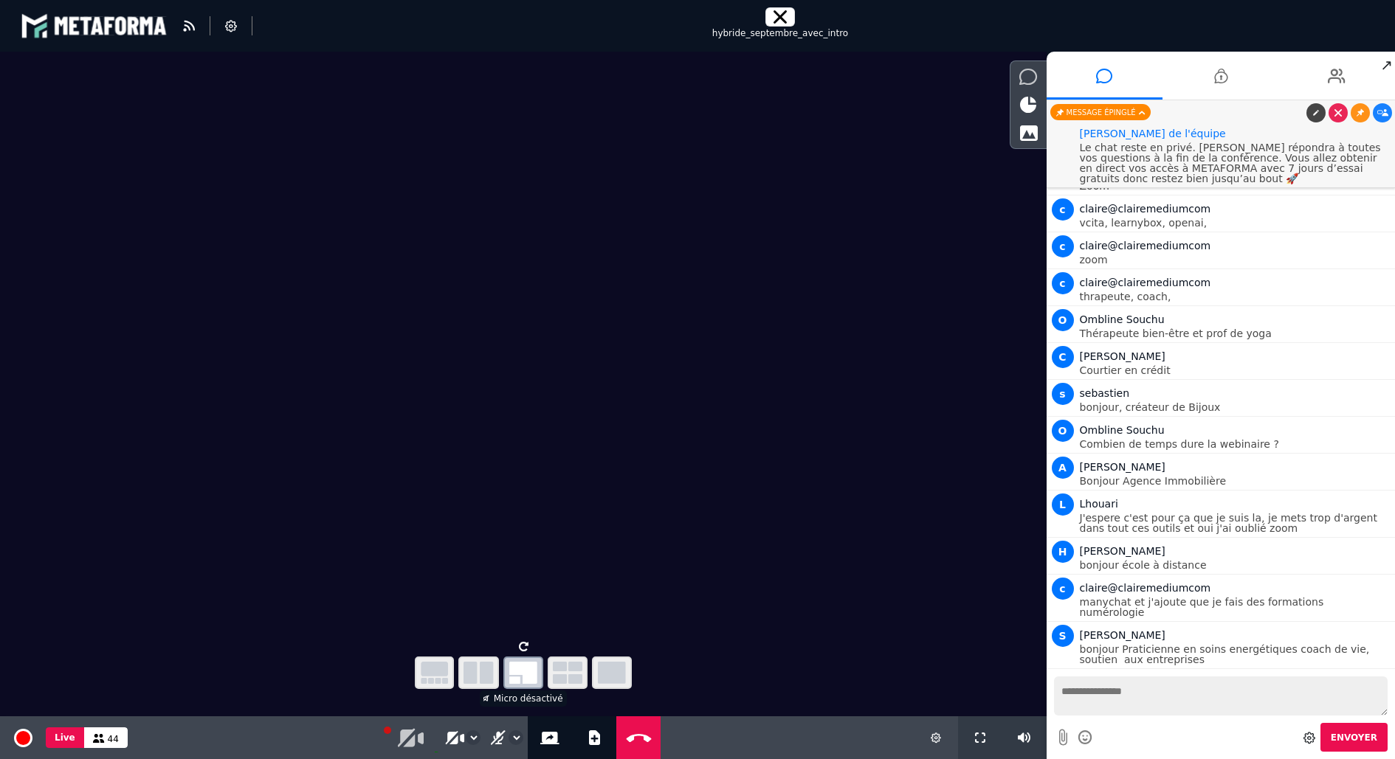
scroll to position [148, 0]
